Goal: Find contact information: Obtain details needed to contact an individual or organization

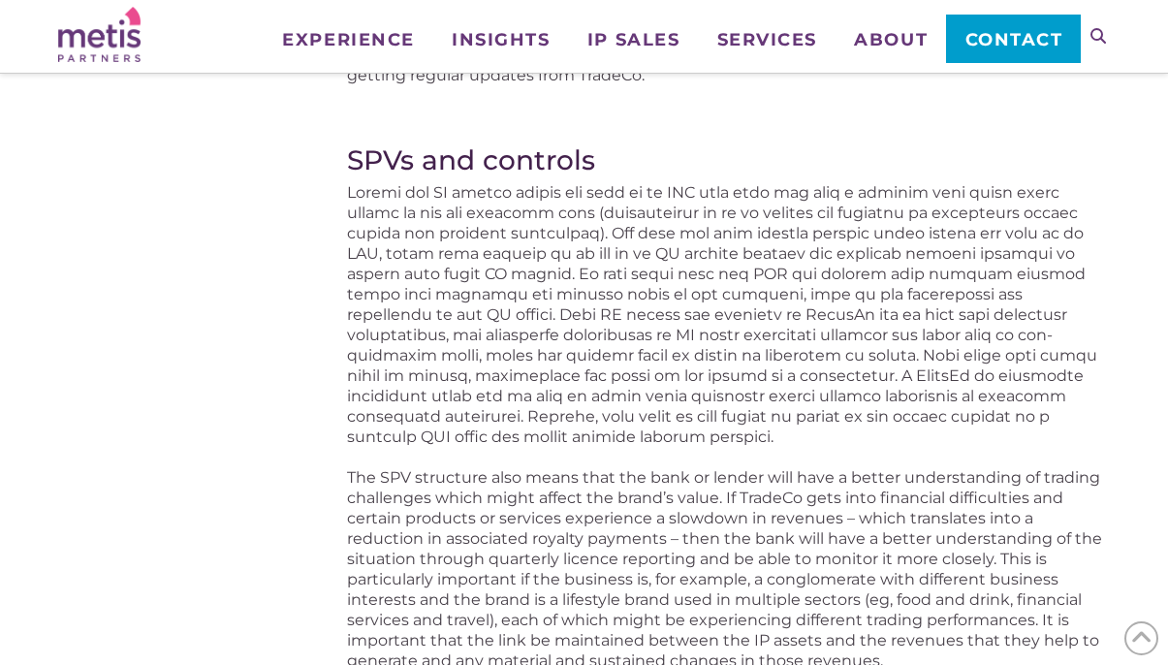
scroll to position [2889, 0]
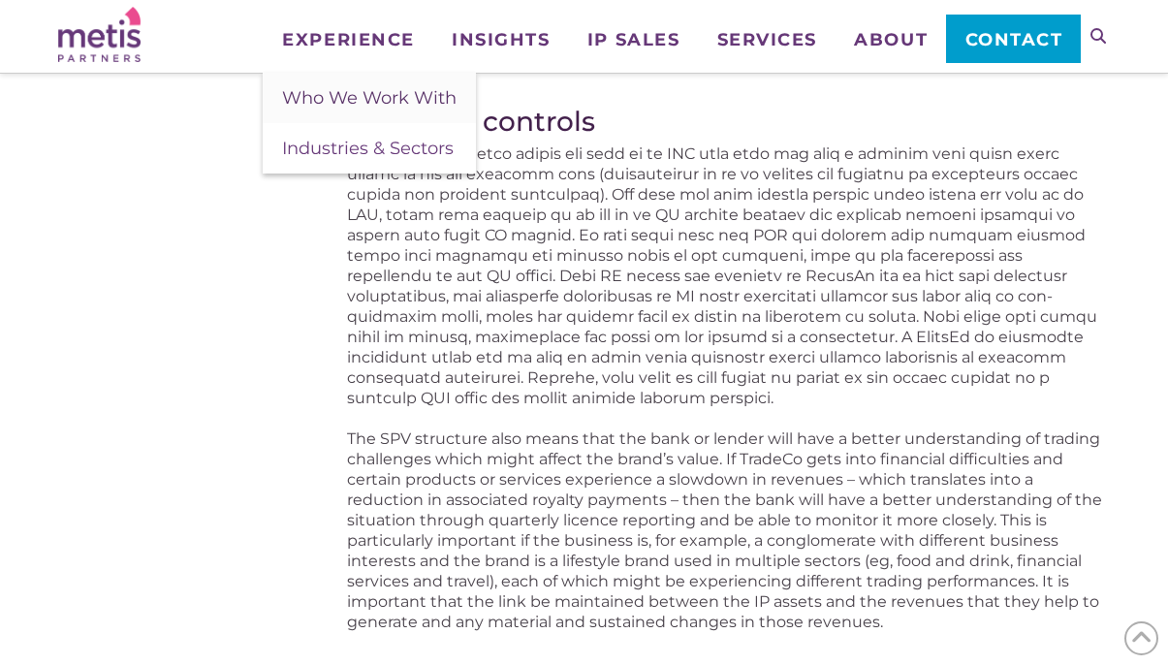
click at [354, 95] on span "Who We Work With" at bounding box center [369, 97] width 174 height 21
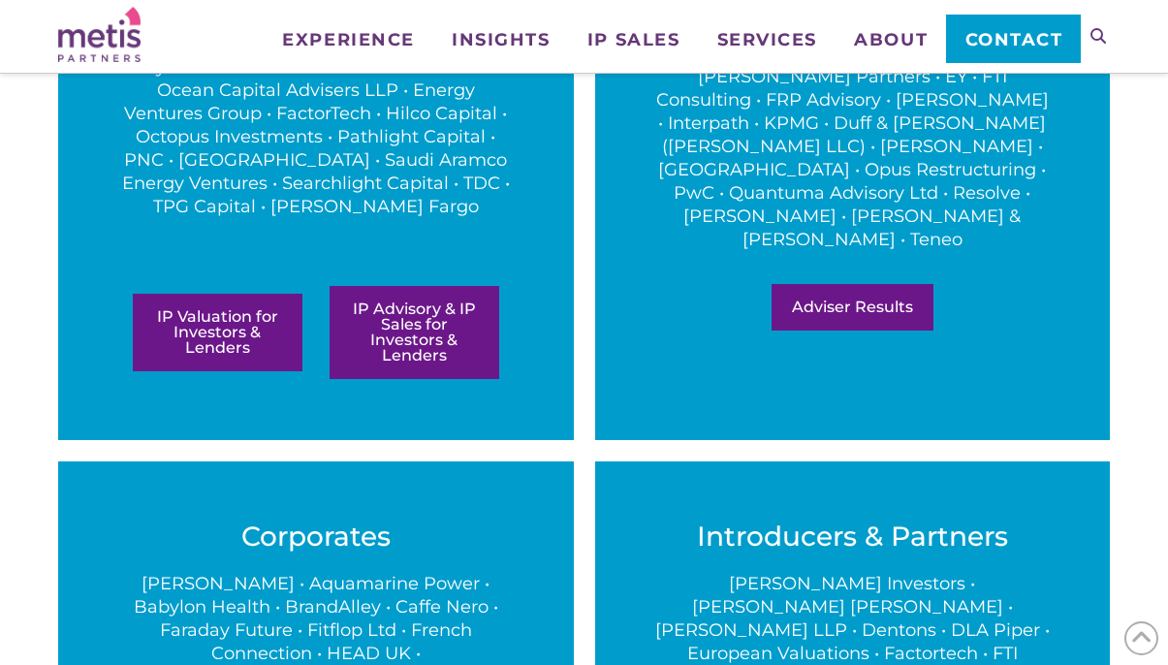
scroll to position [694, 0]
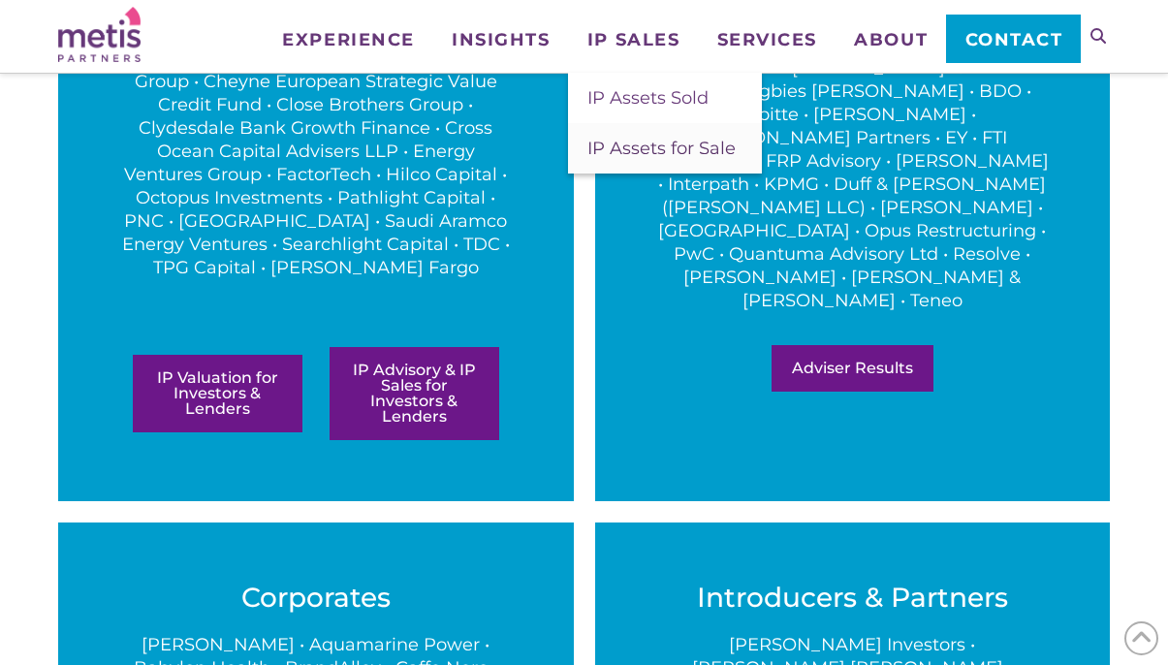
click at [627, 149] on span "IP Assets for Sale" at bounding box center [661, 148] width 148 height 21
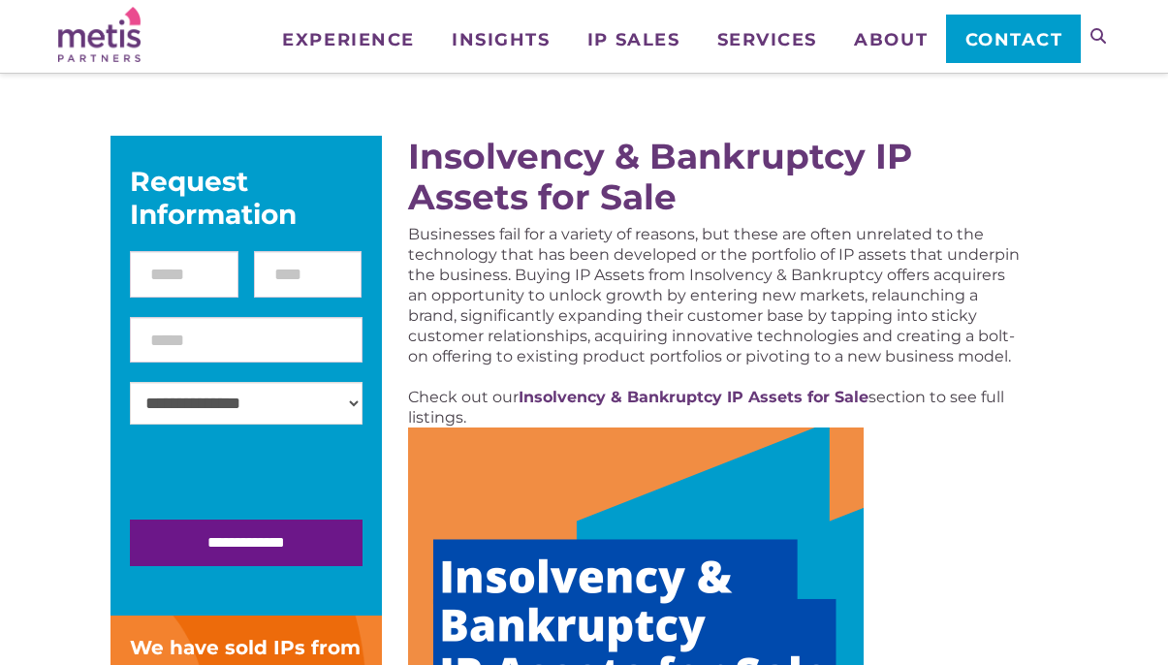
scroll to position [272, 0]
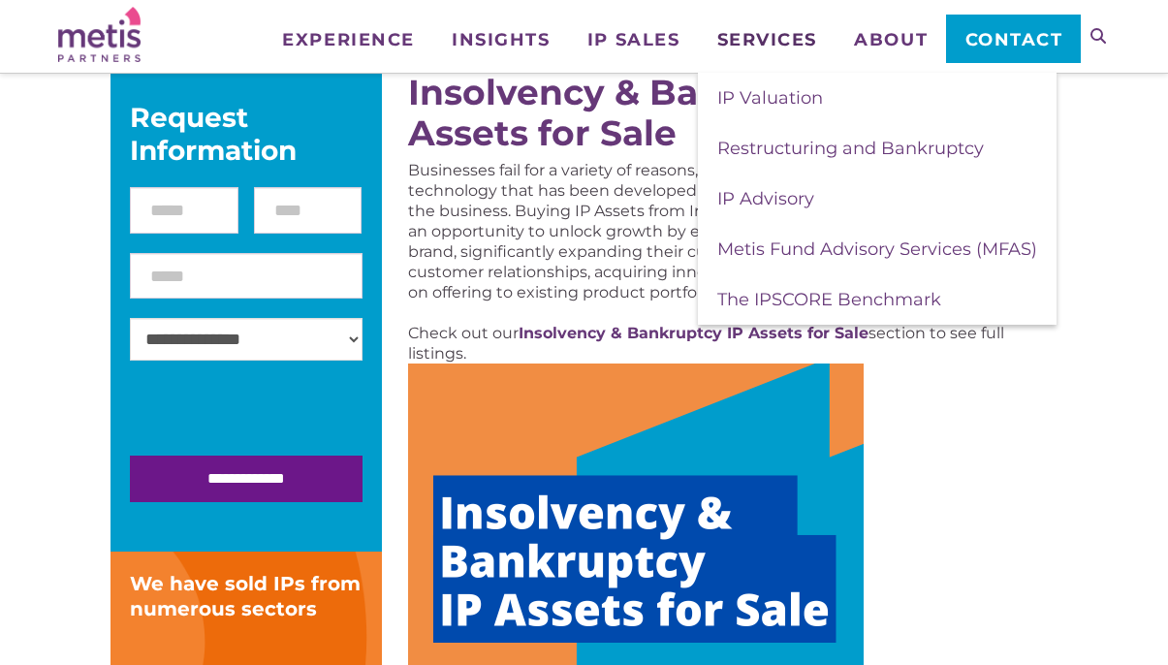
click at [738, 37] on span "Services" at bounding box center [767, 39] width 100 height 17
click at [744, 93] on span "IP Valuation" at bounding box center [770, 97] width 106 height 21
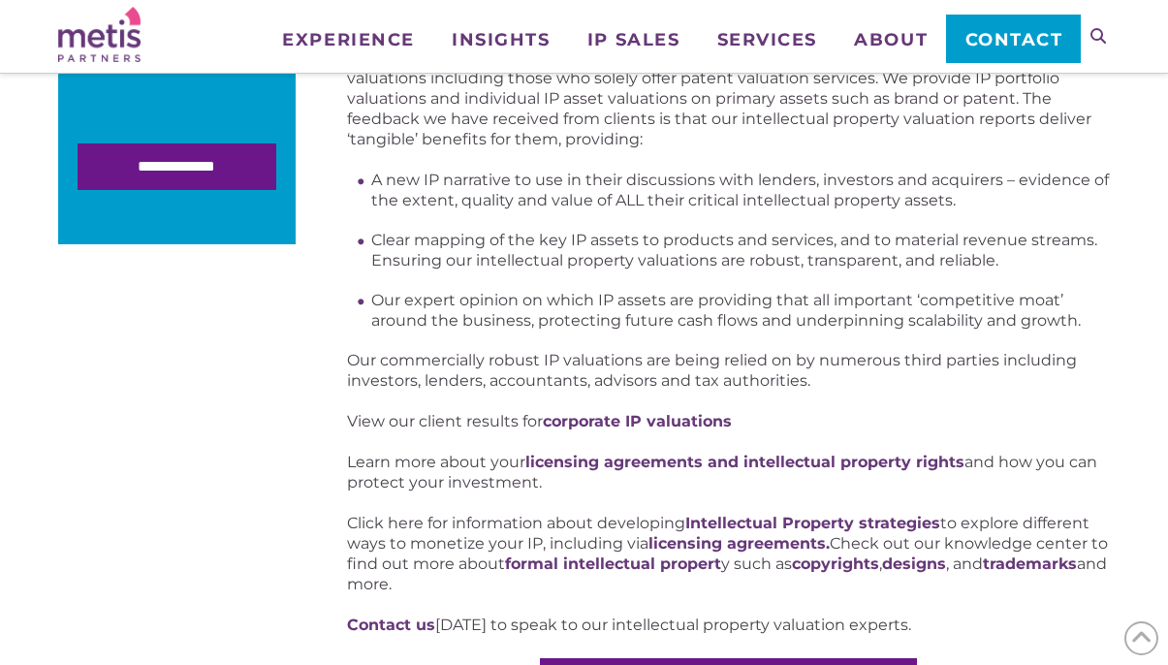
scroll to position [883, 0]
click at [777, 27] on link "Services" at bounding box center [767, 24] width 138 height 48
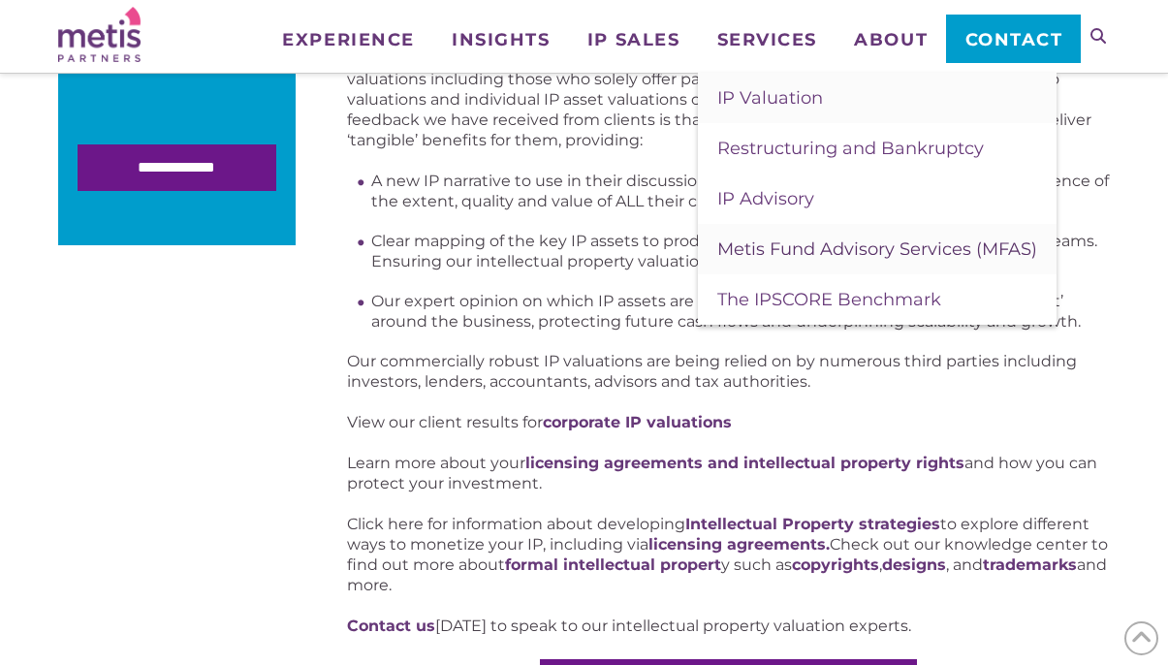
click at [809, 250] on span "Metis Fund Advisory Services (MFAS)" at bounding box center [877, 248] width 320 height 21
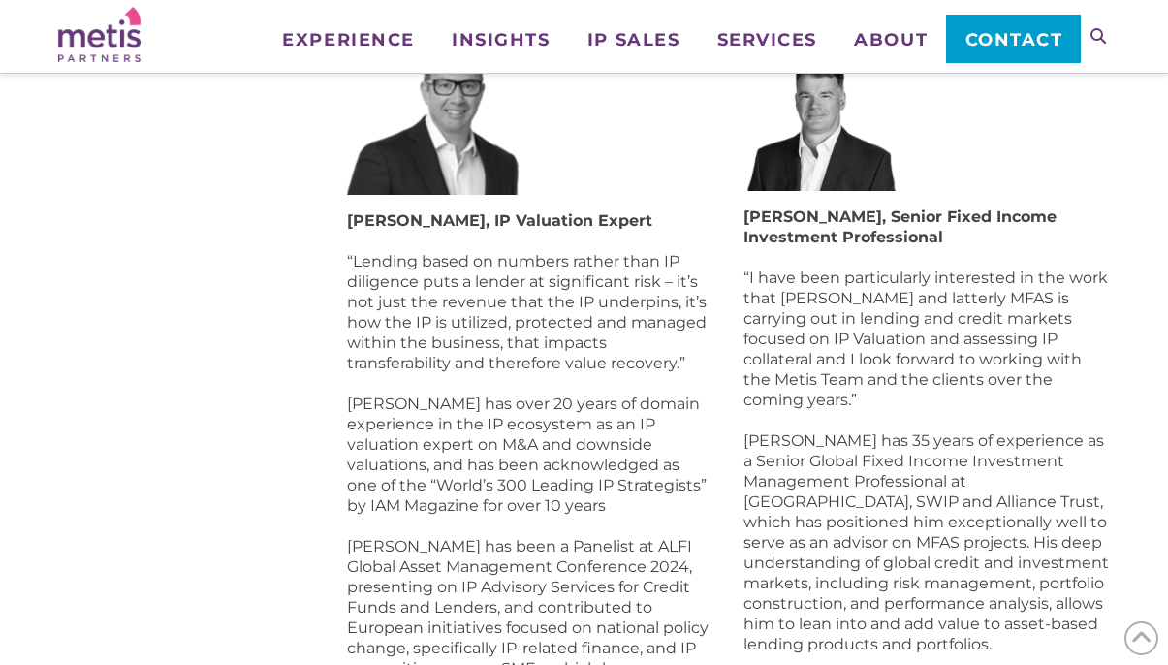
scroll to position [1289, 0]
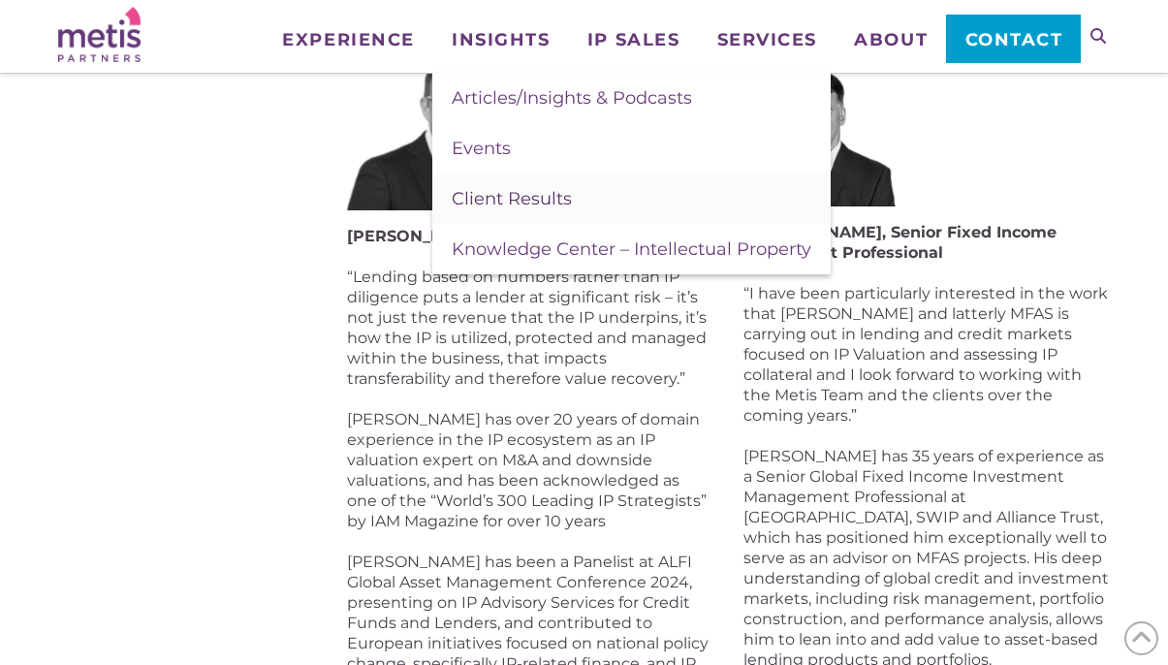
click at [484, 199] on span "Client Results" at bounding box center [512, 198] width 120 height 21
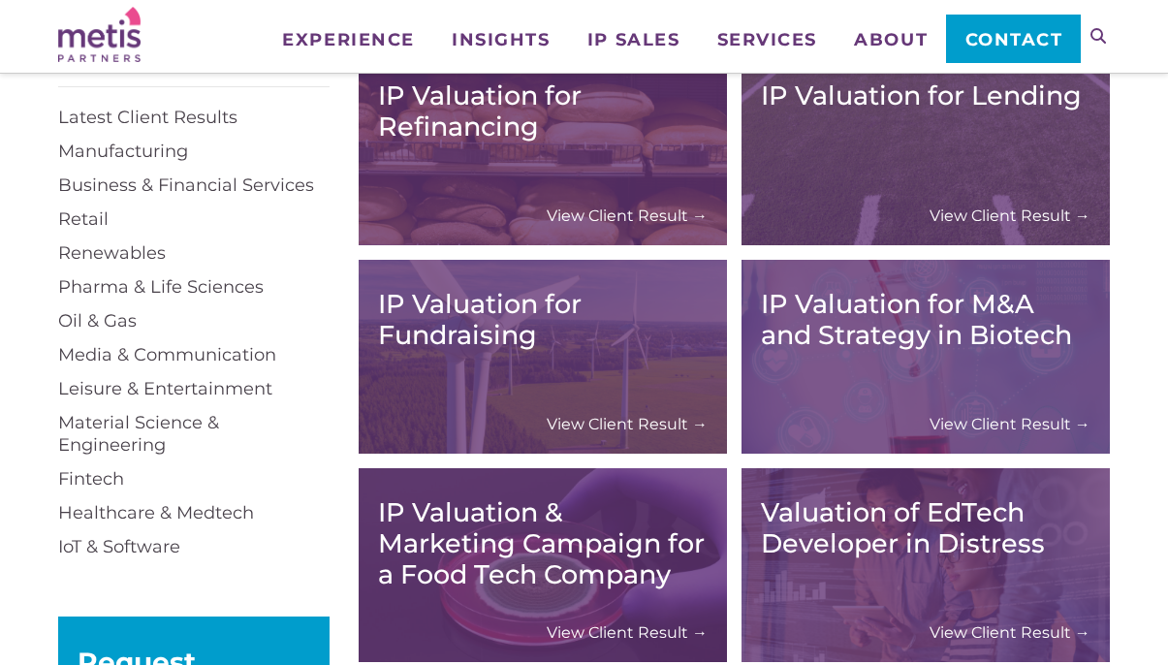
scroll to position [300, 0]
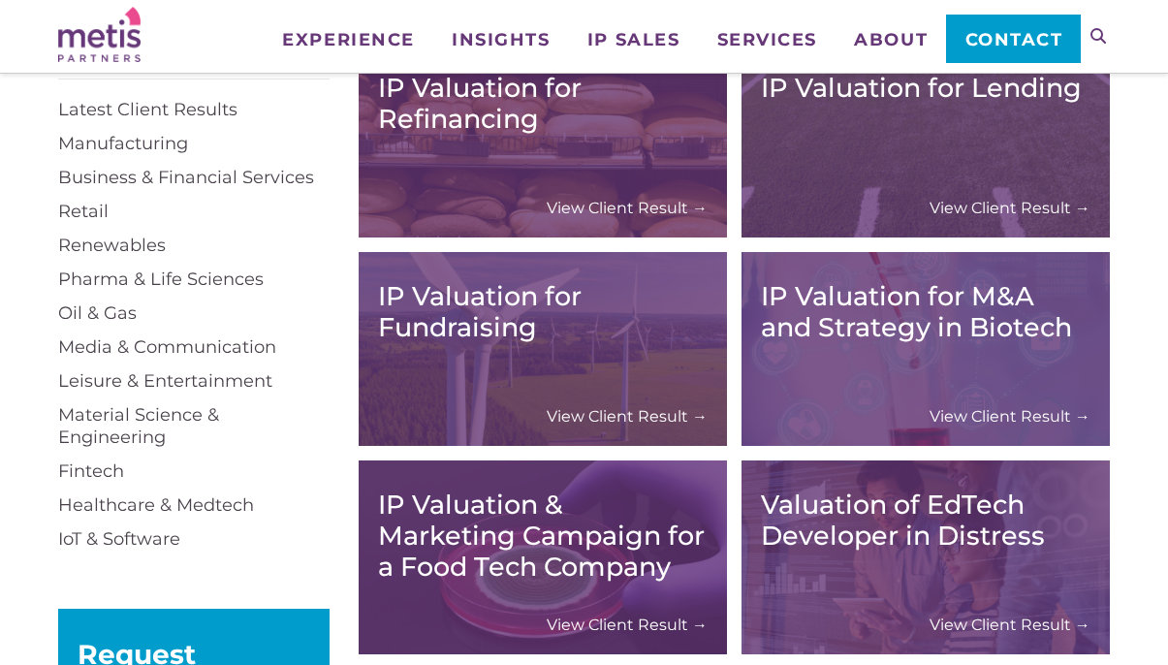
click at [631, 417] on link "View Client Result →" at bounding box center [627, 416] width 161 height 20
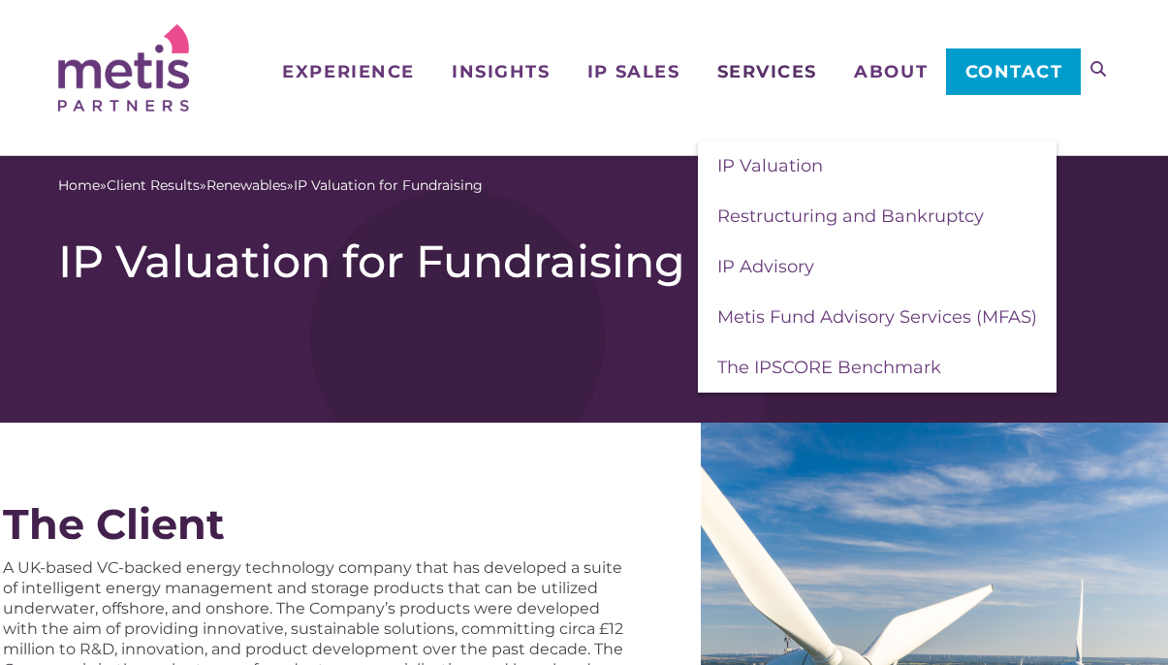
click at [757, 72] on span "Services" at bounding box center [767, 71] width 100 height 17
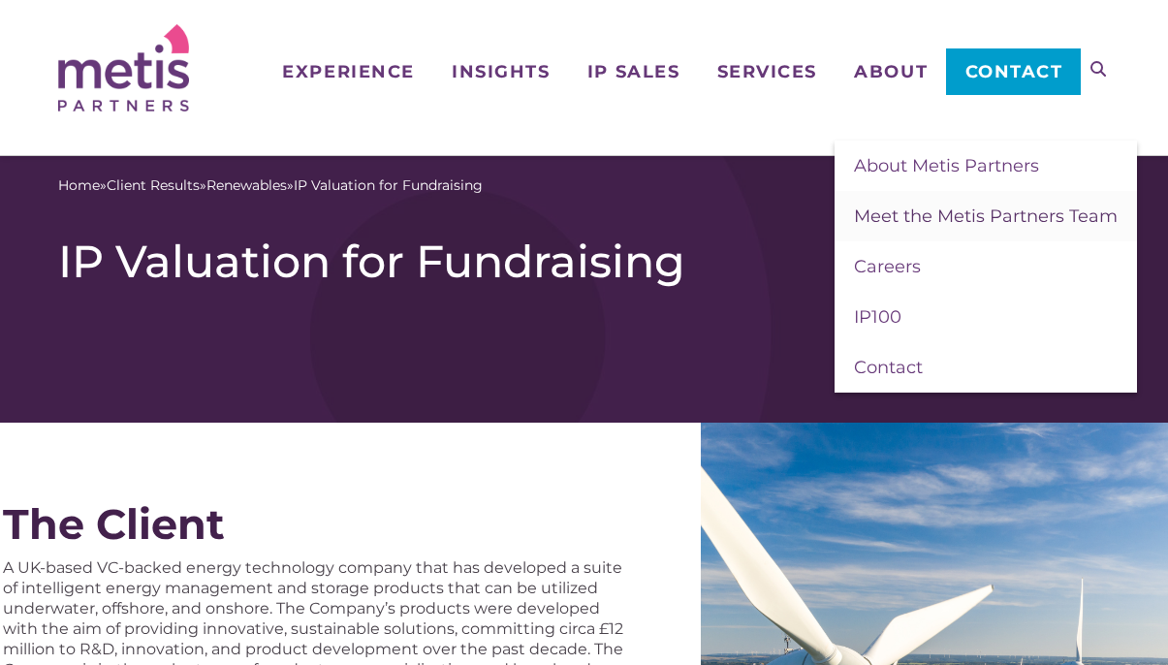
click at [907, 209] on span "Meet the Metis Partners Team" at bounding box center [986, 215] width 264 height 21
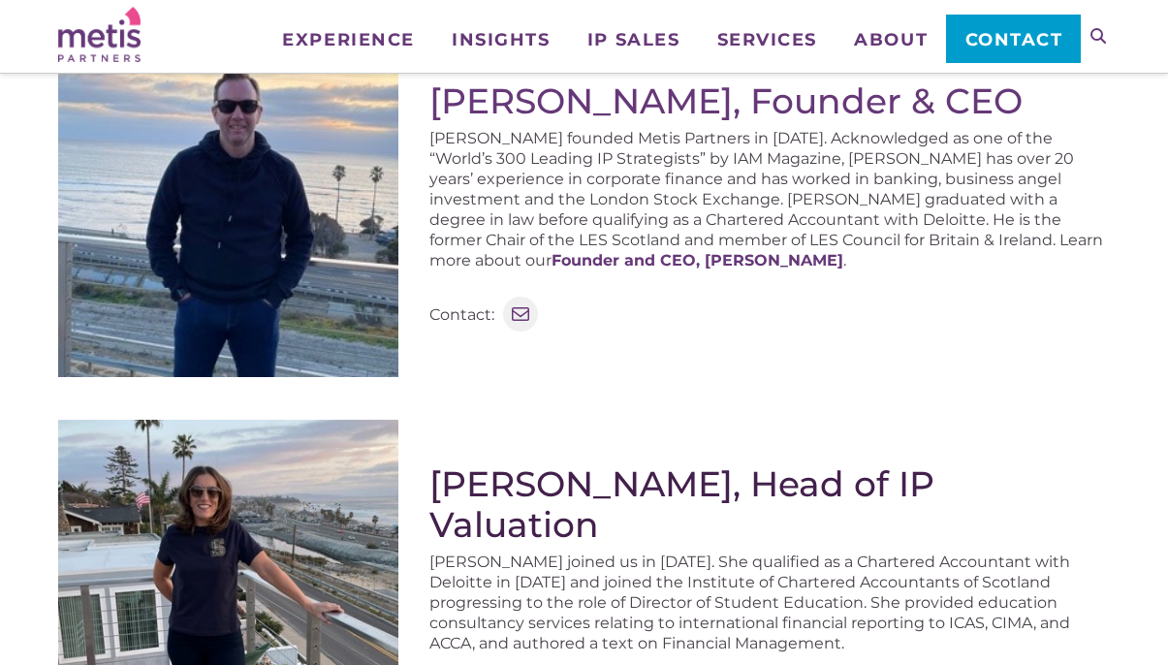
scroll to position [348, 0]
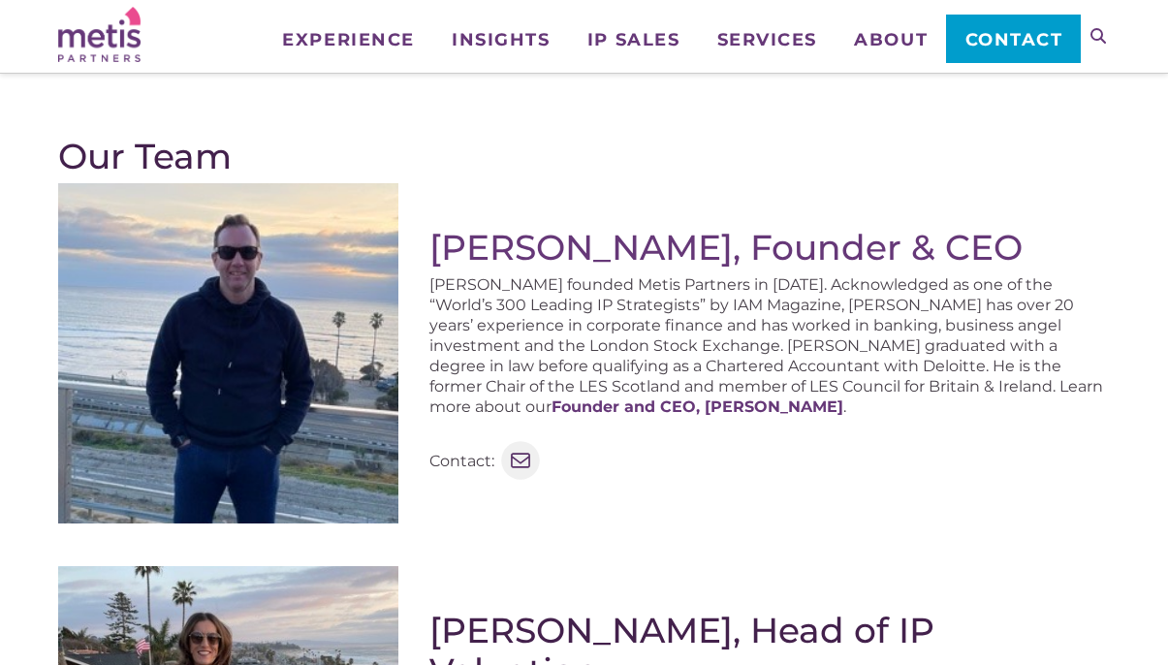
click at [523, 448] on icon at bounding box center [520, 460] width 25 height 25
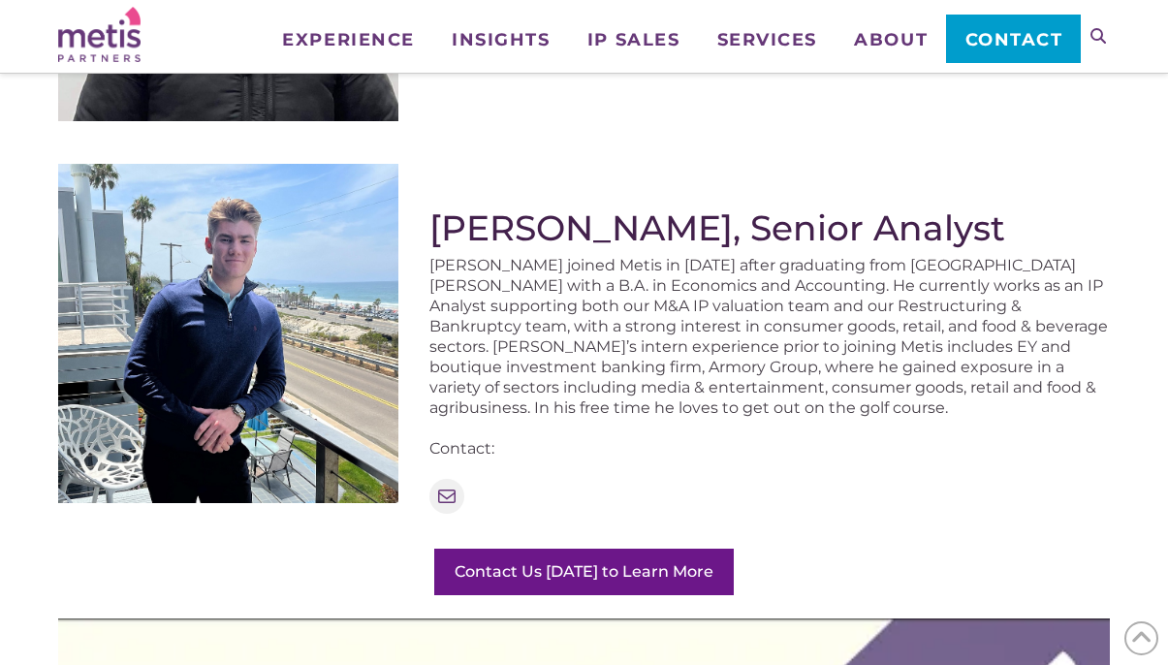
scroll to position [2185, 0]
